Goal: Navigation & Orientation: Find specific page/section

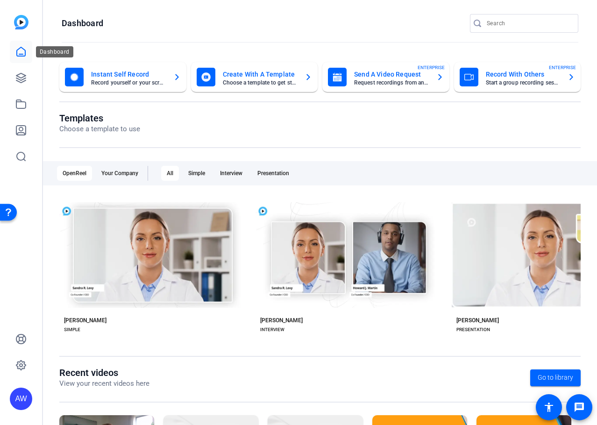
click at [30, 51] on link at bounding box center [21, 52] width 22 height 22
click at [26, 72] on link at bounding box center [21, 78] width 22 height 22
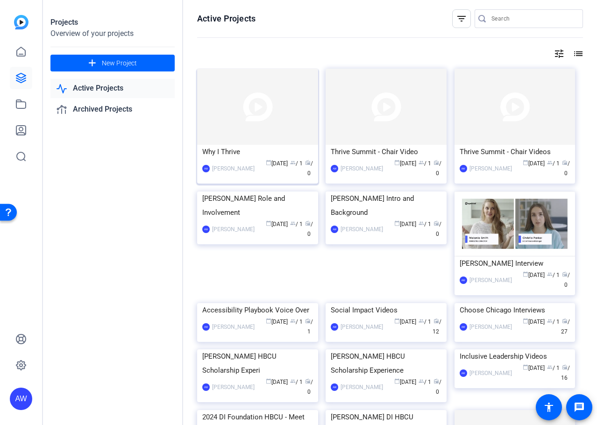
click at [263, 153] on div "Why I Thrive" at bounding box center [257, 152] width 111 height 14
click at [389, 156] on div "Thrive Summit - Chair Video" at bounding box center [386, 152] width 111 height 14
click at [564, 140] on img at bounding box center [514, 107] width 121 height 76
